Goal: Communication & Community: Connect with others

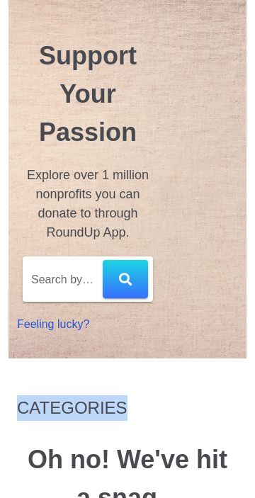
click at [13, 407] on div "CATEGORIES Oh no! We've hit a snag... Error: Network Error Try Again" at bounding box center [128, 487] width 238 height 201
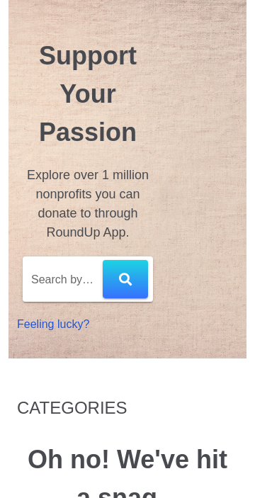
click at [13, 407] on div "CATEGORIES Oh no! We've hit a snag... Error: Network Error Try Again" at bounding box center [128, 487] width 238 height 201
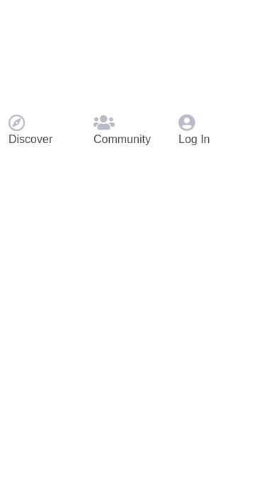
click at [134, 148] on p "Community" at bounding box center [128, 139] width 68 height 17
click at [6, 96] on div at bounding box center [128, 68] width 244 height 57
click at [4, 105] on div at bounding box center [127, 52] width 255 height 105
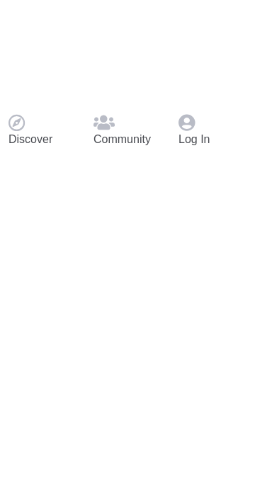
click at [235, 157] on div "Log In" at bounding box center [212, 131] width 85 height 52
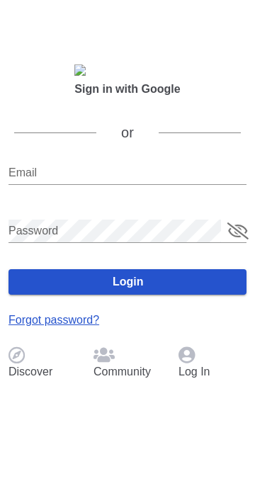
click at [10, 337] on div "Sign in with Google or Email Password Login Forgot password?" at bounding box center [127, 177] width 255 height 320
click at [4, 337] on div "Sign in with Google or Email Password Login Forgot password?" at bounding box center [127, 177] width 255 height 320
click at [4, 334] on div "Sign in with Google or Email Password Login Forgot password?" at bounding box center [127, 177] width 255 height 320
click at [7, 324] on div "Sign in with Google or Email Password Login Forgot password?" at bounding box center [127, 177] width 255 height 320
